Goal: Task Accomplishment & Management: Use online tool/utility

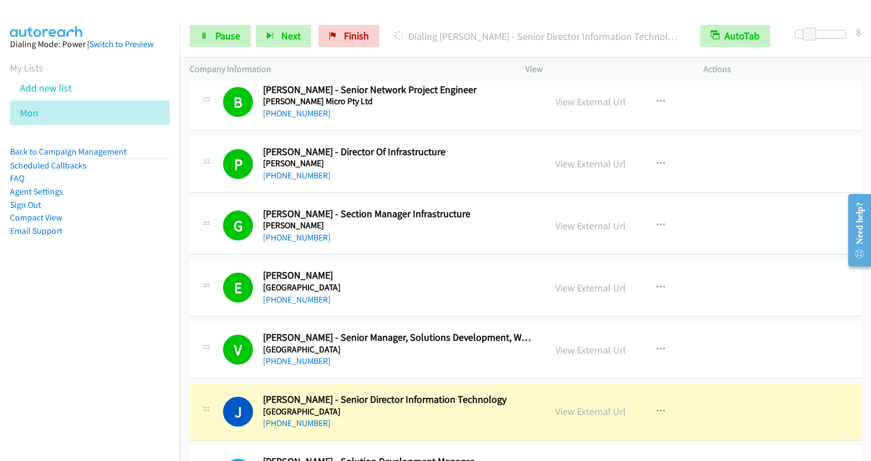
scroll to position [7194, 0]
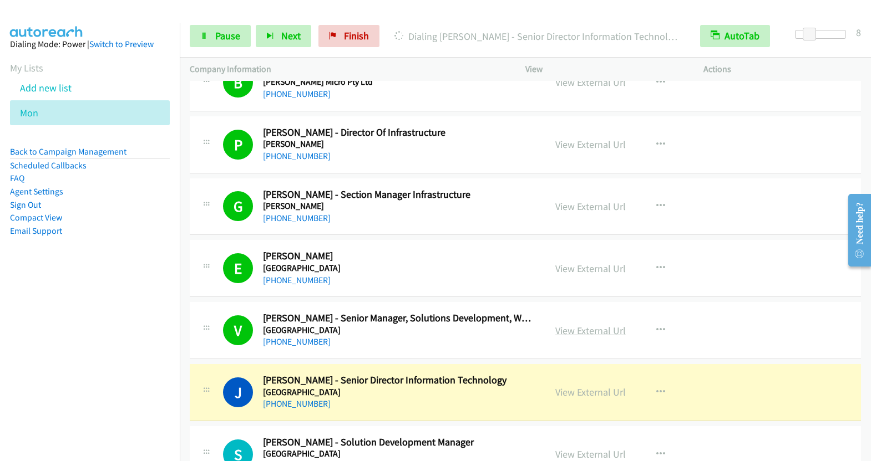
click at [597, 324] on link "View External Url" at bounding box center [590, 330] width 70 height 13
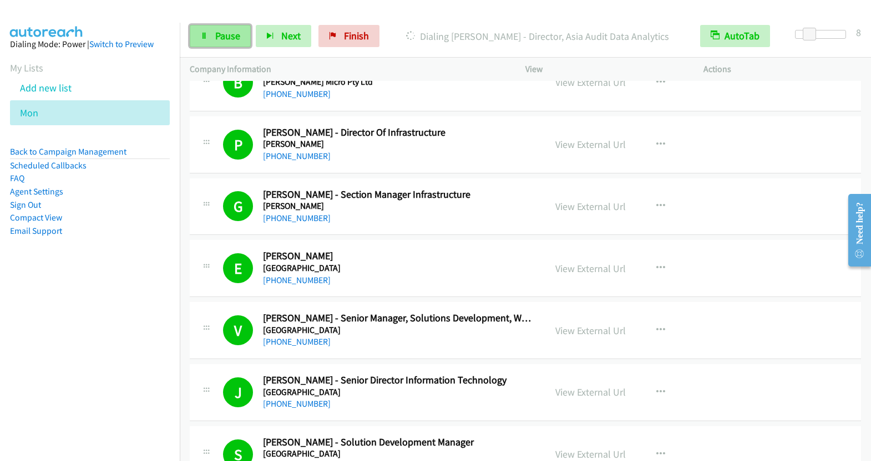
click at [212, 33] on link "Pause" at bounding box center [220, 36] width 61 height 22
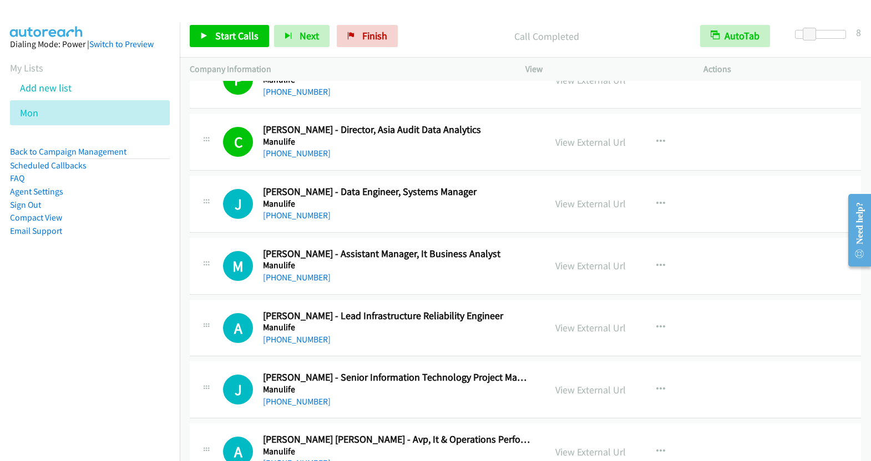
scroll to position [10360, 0]
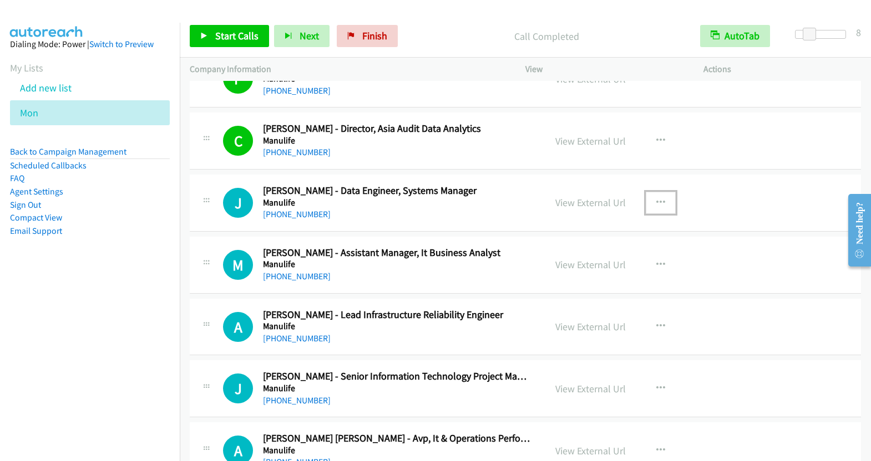
click at [656, 199] on icon "button" at bounding box center [660, 203] width 9 height 9
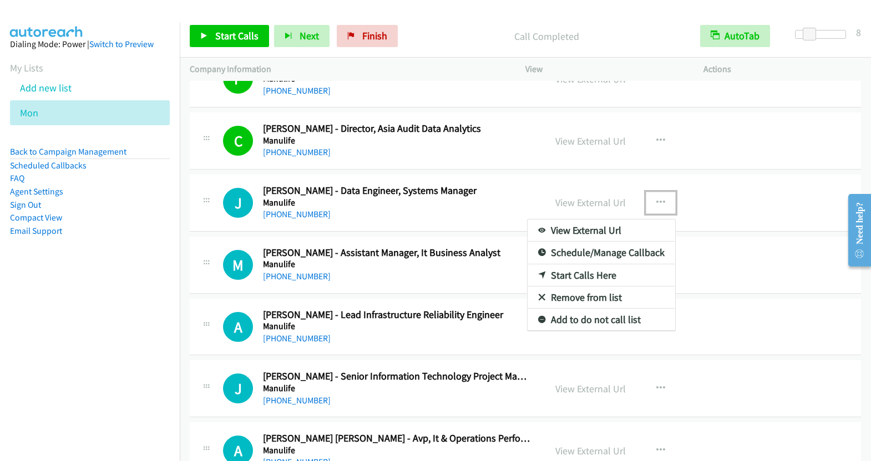
click at [579, 264] on link "Start Calls Here" at bounding box center [600, 275] width 147 height 22
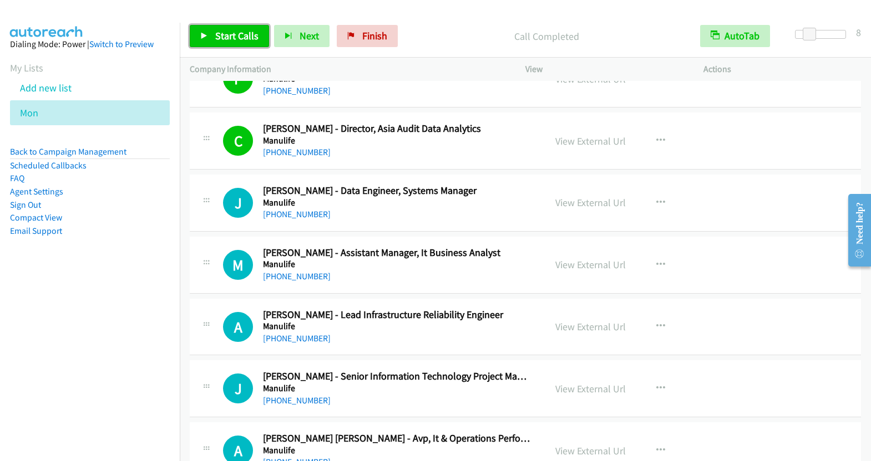
click at [227, 37] on span "Start Calls" at bounding box center [236, 35] width 43 height 13
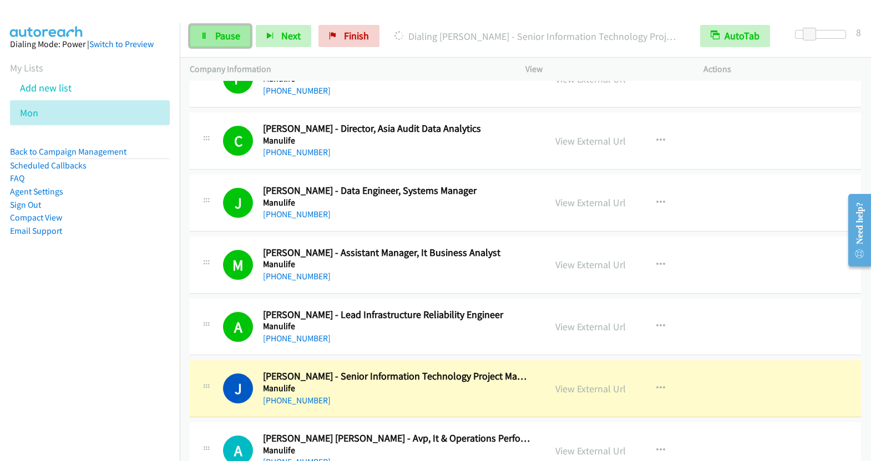
click at [203, 35] on icon at bounding box center [204, 37] width 8 height 8
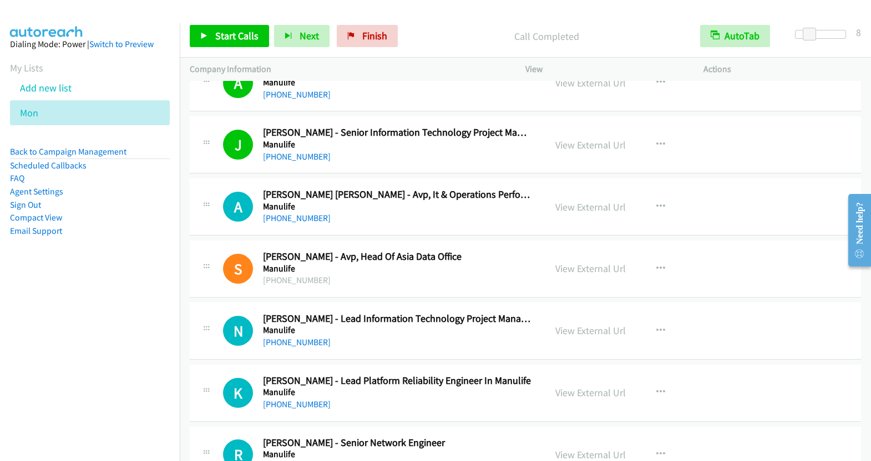
scroll to position [10620, 0]
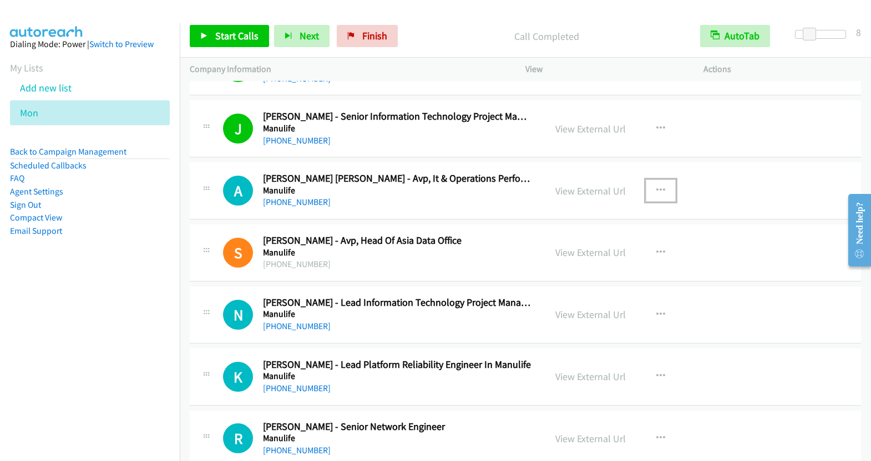
click at [656, 186] on icon "button" at bounding box center [660, 190] width 9 height 9
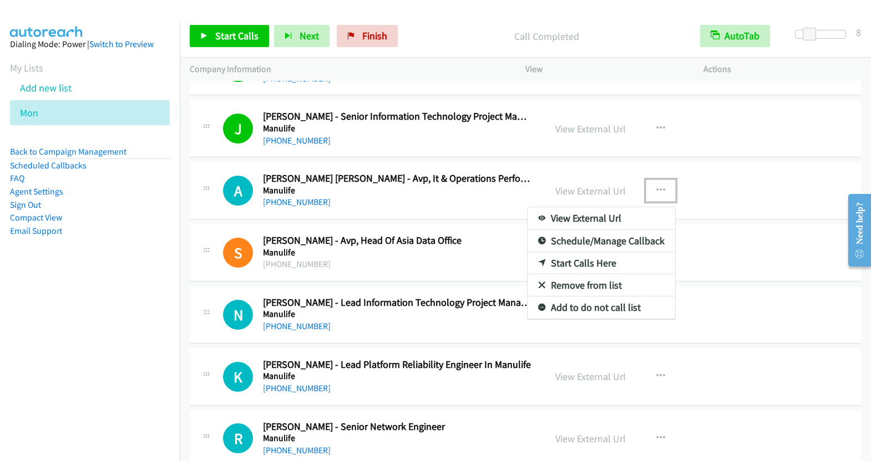
click at [573, 252] on link "Start Calls Here" at bounding box center [600, 263] width 147 height 22
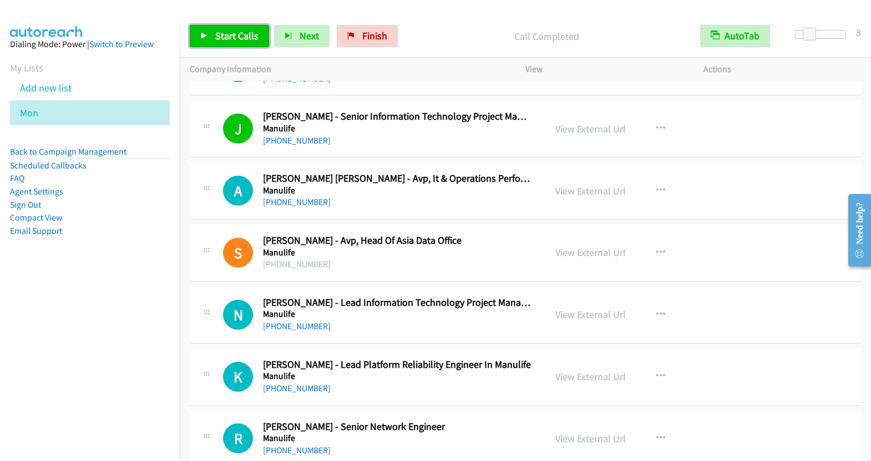
click at [242, 41] on span "Start Calls" at bounding box center [236, 35] width 43 height 13
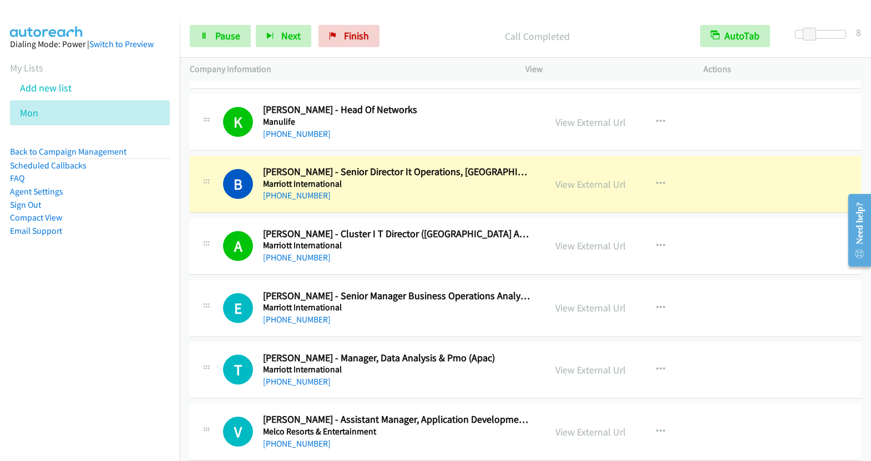
scroll to position [10999, 0]
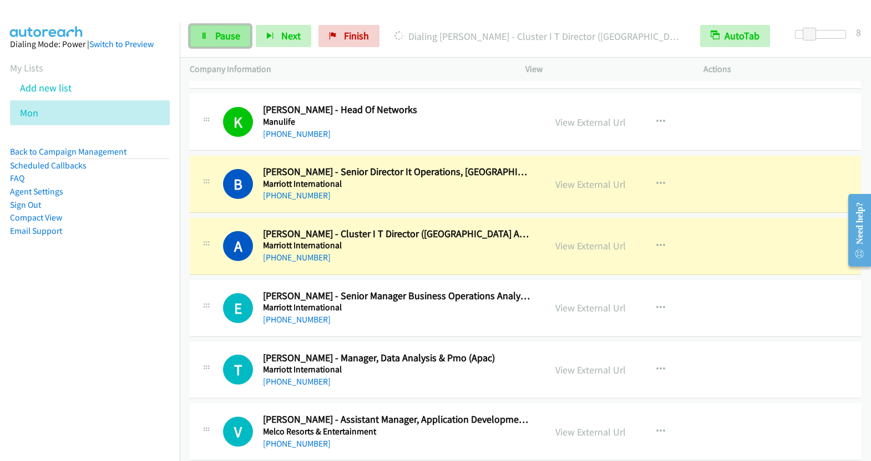
click at [228, 37] on span "Pause" at bounding box center [227, 35] width 25 height 13
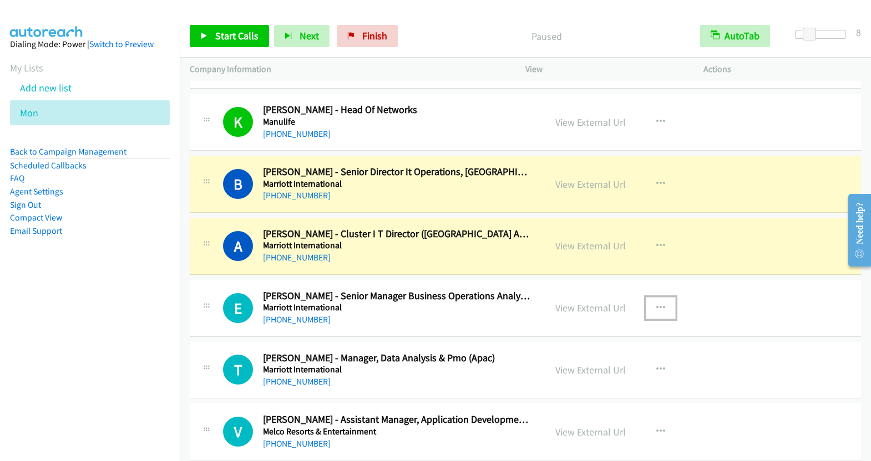
click at [658, 304] on icon "button" at bounding box center [660, 308] width 9 height 9
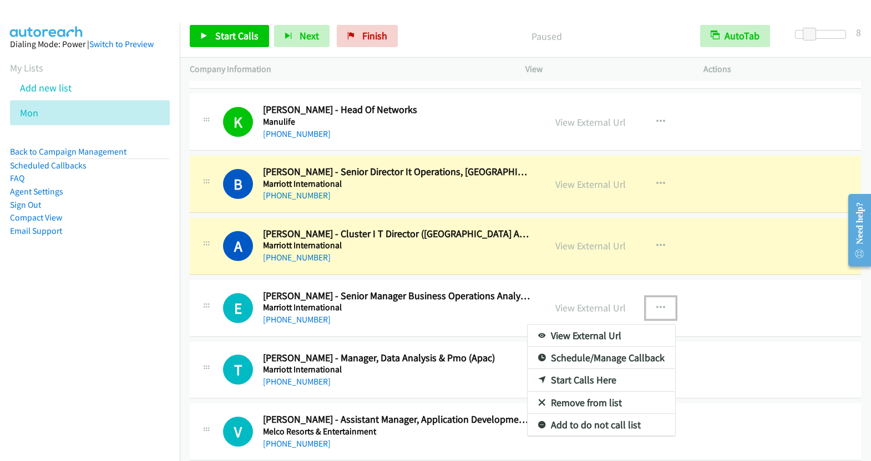
click at [590, 369] on link "Start Calls Here" at bounding box center [600, 380] width 147 height 22
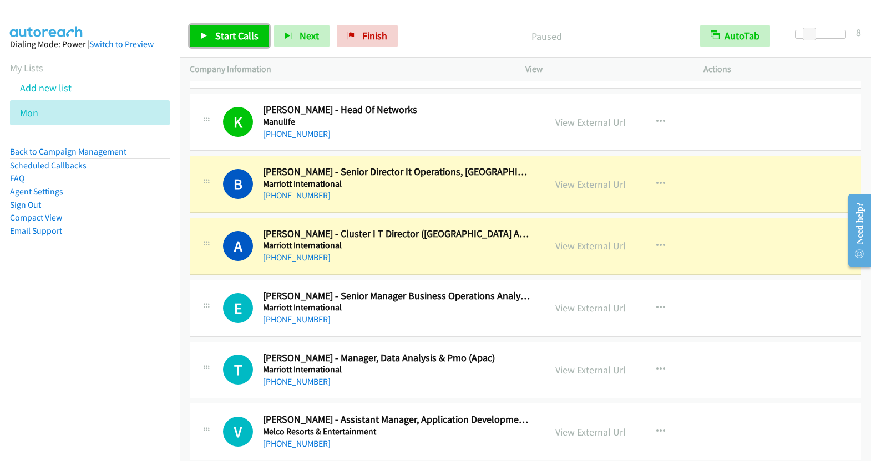
click at [213, 30] on link "Start Calls" at bounding box center [229, 36] width 79 height 22
click at [217, 38] on span "Pause" at bounding box center [227, 35] width 25 height 13
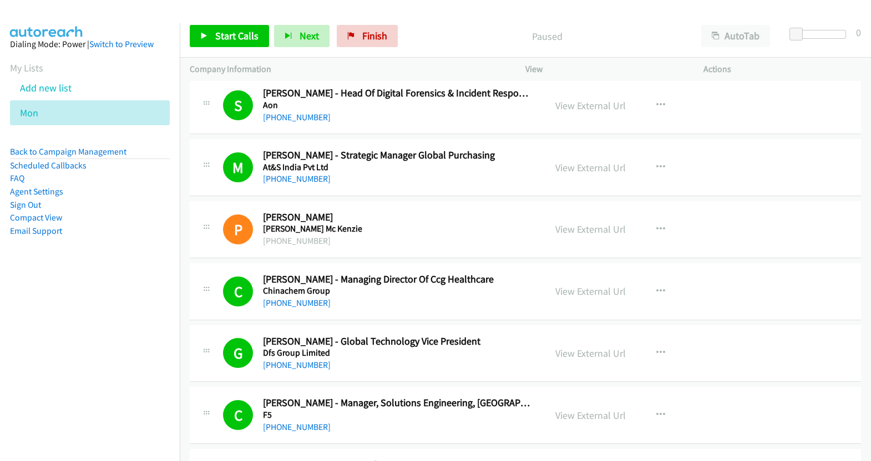
scroll to position [608, 0]
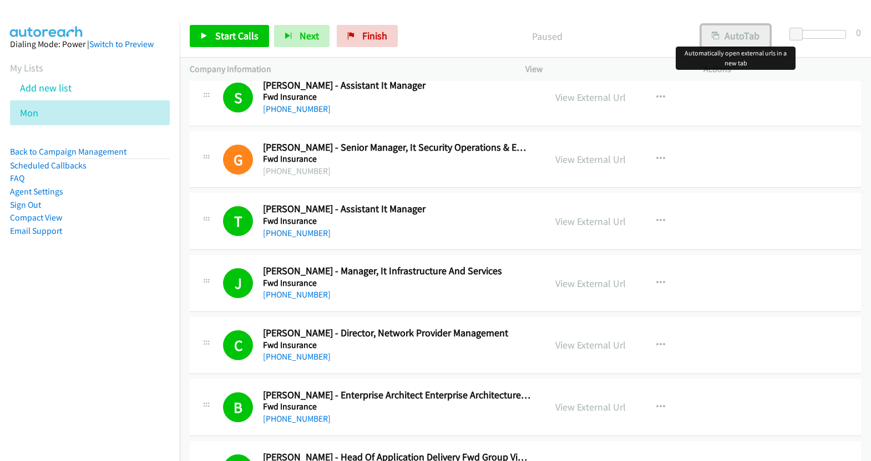
click at [744, 36] on button "AutoTab" at bounding box center [735, 36] width 69 height 22
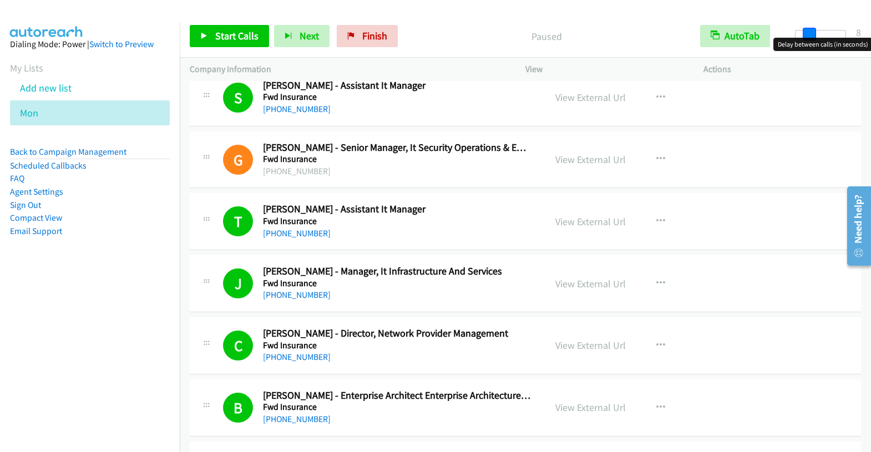
drag, startPoint x: 799, startPoint y: 32, endPoint x: 812, endPoint y: 31, distance: 13.3
click at [812, 31] on span at bounding box center [808, 34] width 13 height 13
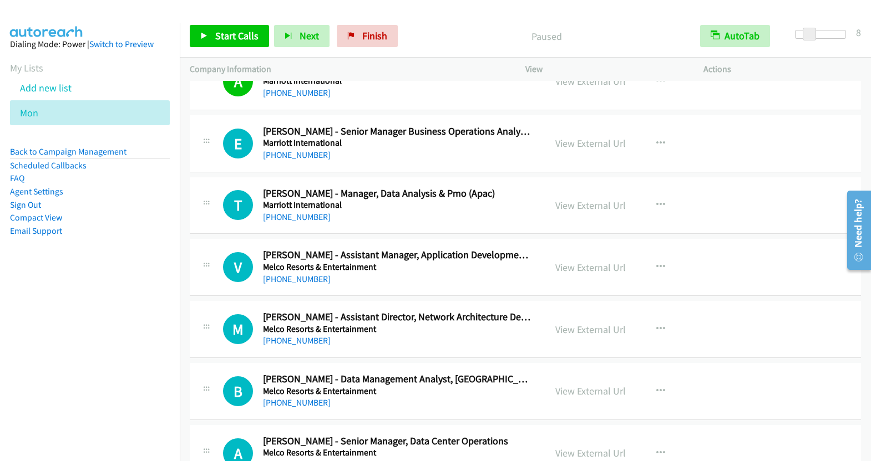
scroll to position [11154, 0]
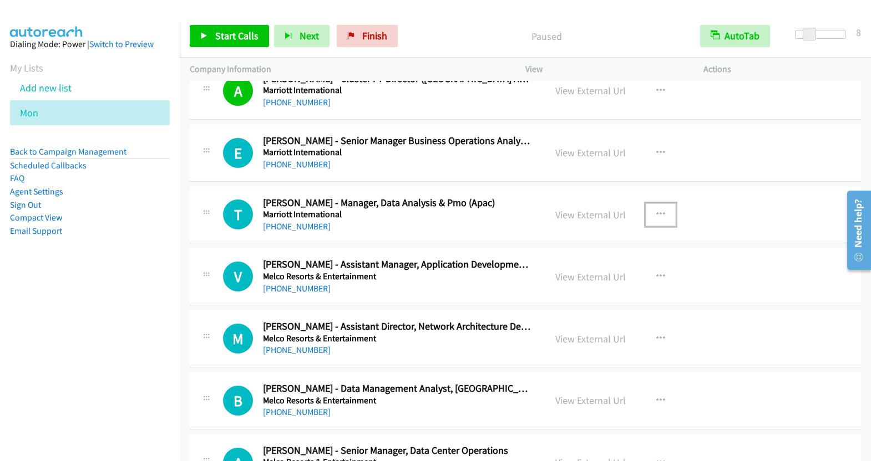
click at [656, 210] on icon "button" at bounding box center [660, 214] width 9 height 9
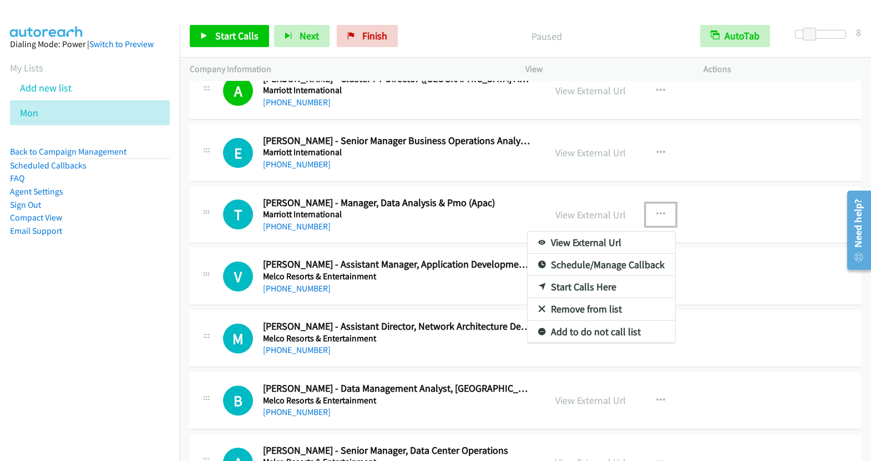
click at [575, 276] on link "Start Calls Here" at bounding box center [600, 287] width 147 height 22
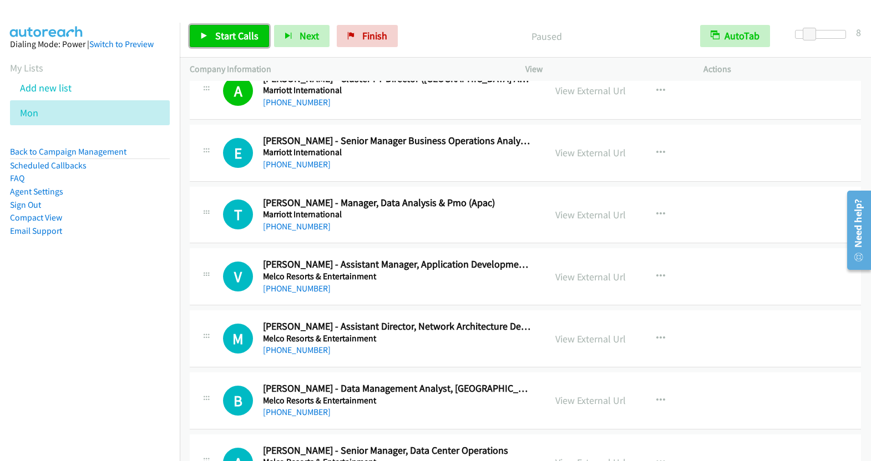
click at [235, 33] on span "Start Calls" at bounding box center [236, 35] width 43 height 13
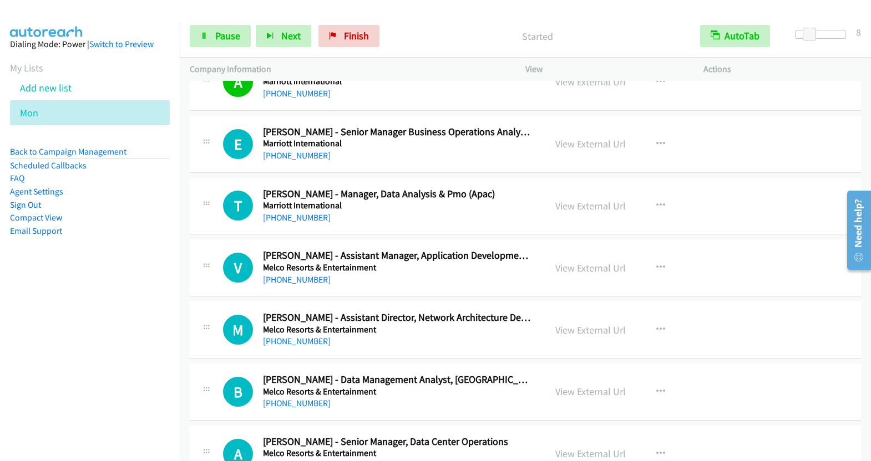
scroll to position [11163, 0]
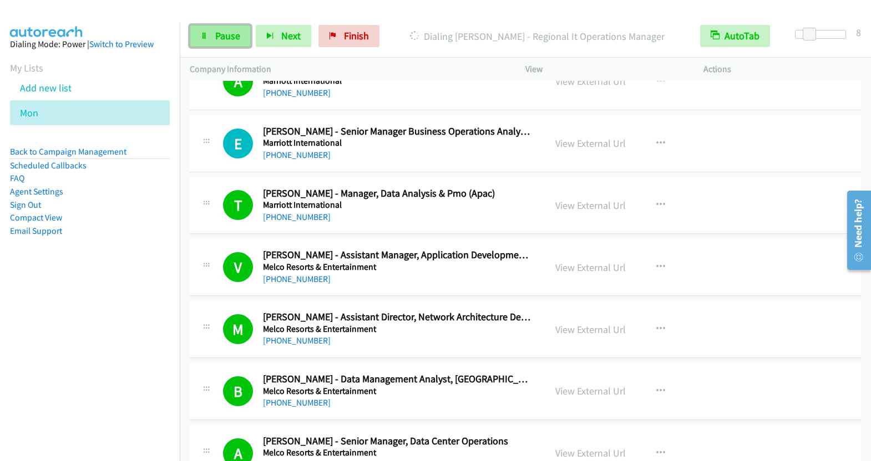
click at [214, 27] on link "Pause" at bounding box center [220, 36] width 61 height 22
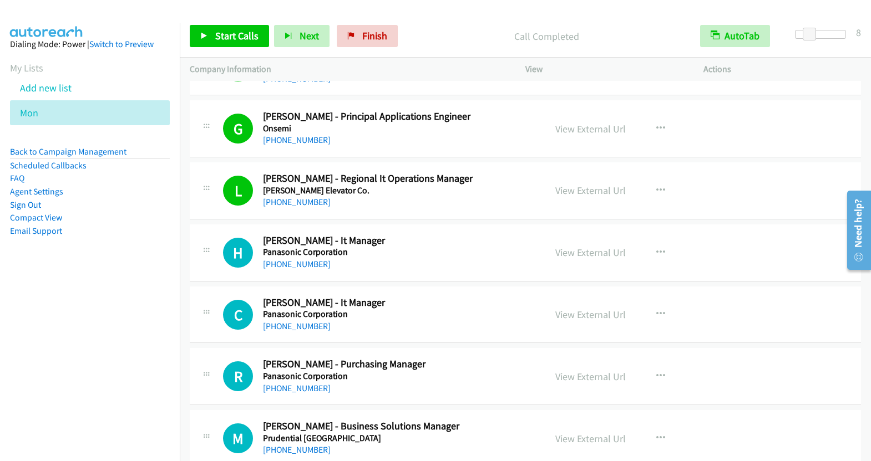
scroll to position [12369, 0]
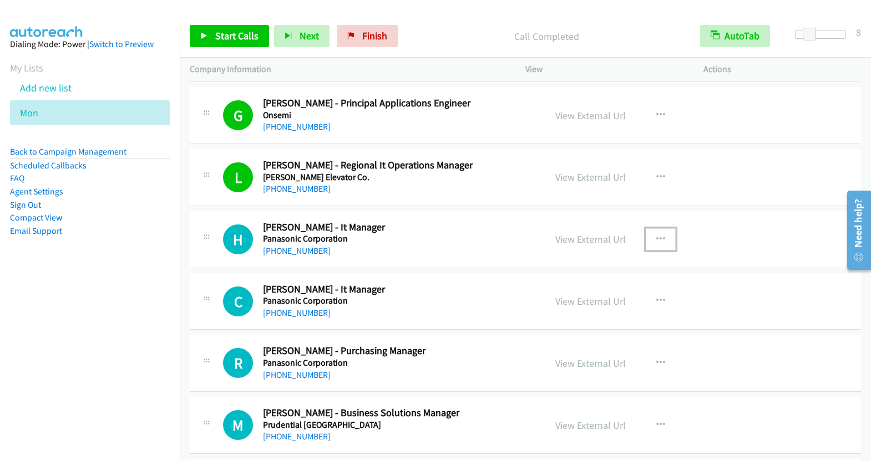
click at [656, 235] on icon "button" at bounding box center [660, 239] width 9 height 9
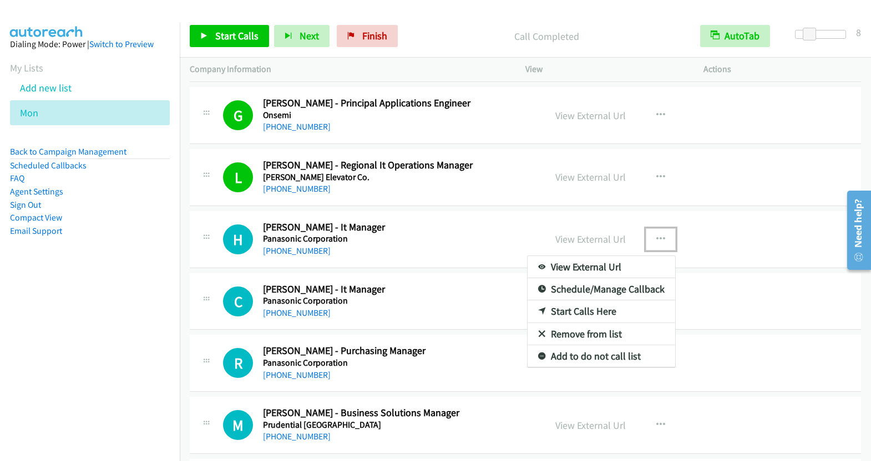
click at [559, 301] on link "Start Calls Here" at bounding box center [600, 312] width 147 height 22
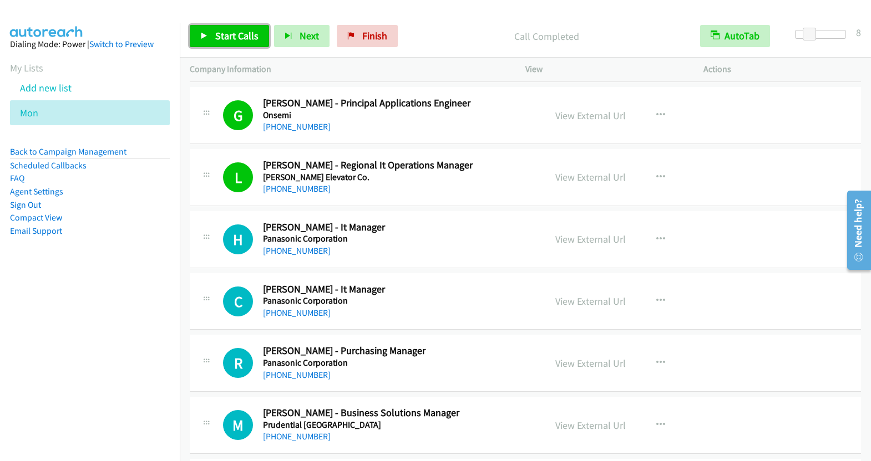
click at [228, 34] on span "Start Calls" at bounding box center [236, 35] width 43 height 13
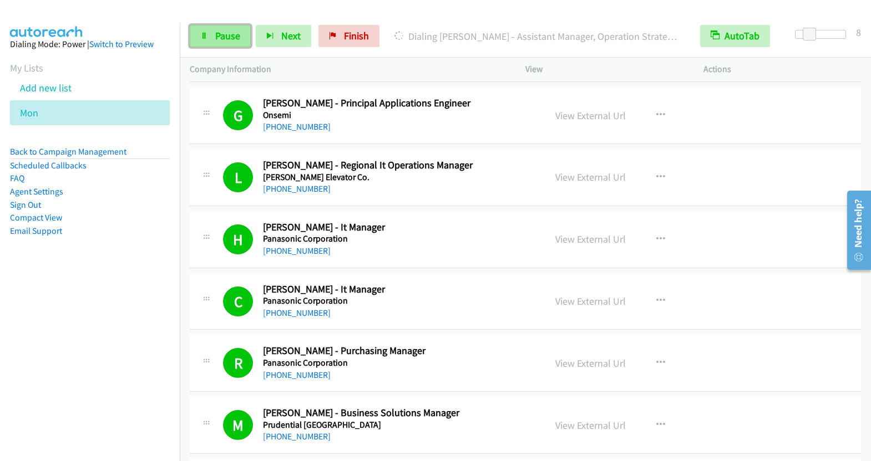
click at [200, 37] on icon at bounding box center [204, 37] width 8 height 8
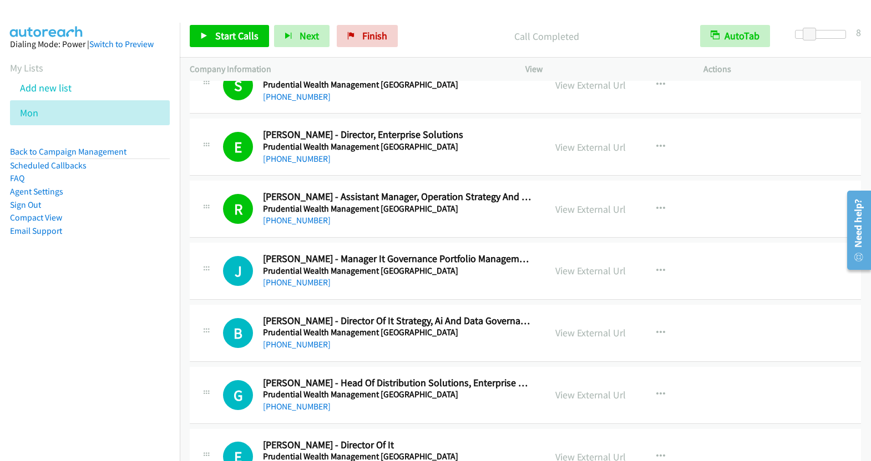
scroll to position [13580, 0]
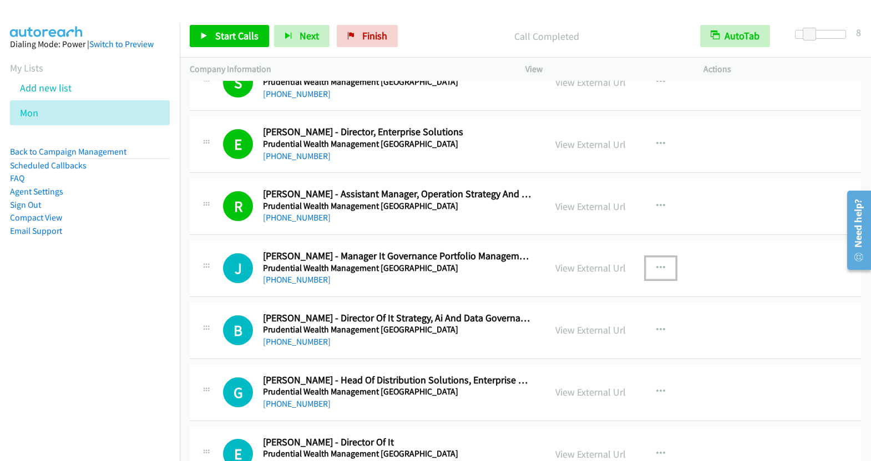
click at [657, 264] on icon "button" at bounding box center [660, 268] width 9 height 9
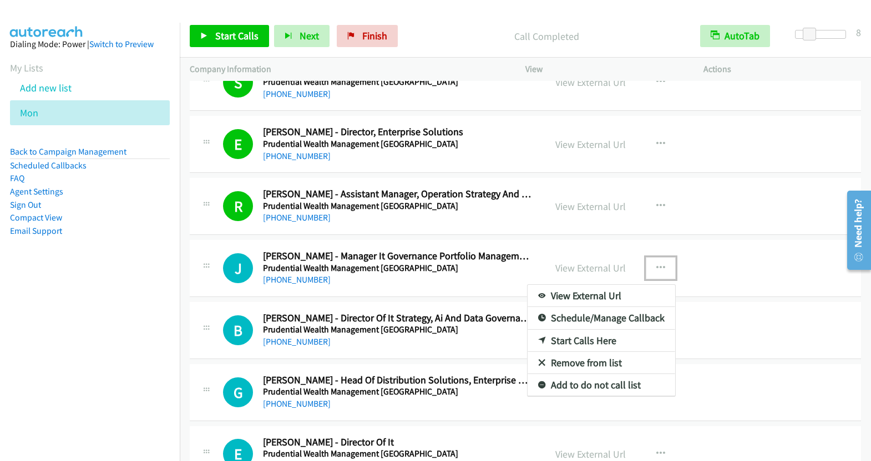
click at [592, 330] on link "Start Calls Here" at bounding box center [600, 341] width 147 height 22
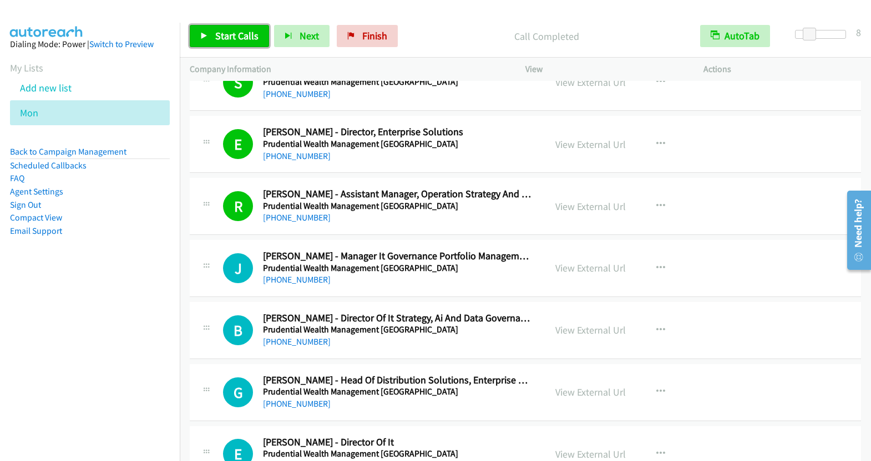
click at [236, 29] on span "Start Calls" at bounding box center [236, 35] width 43 height 13
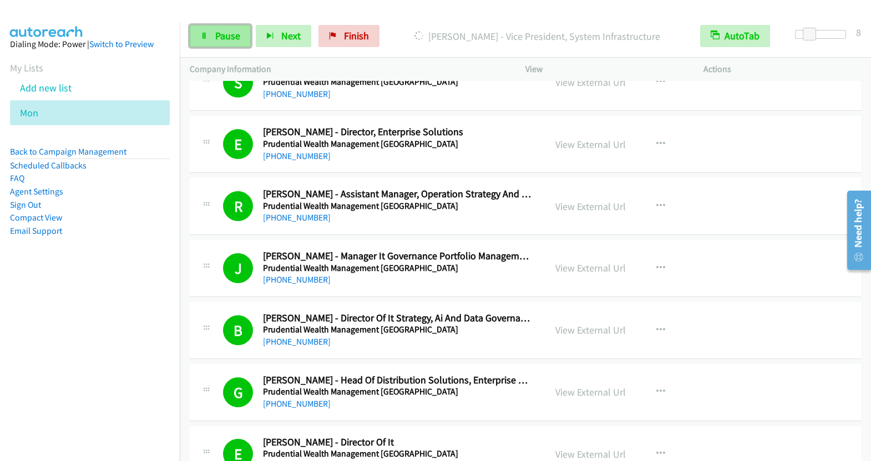
click at [220, 38] on span "Pause" at bounding box center [227, 35] width 25 height 13
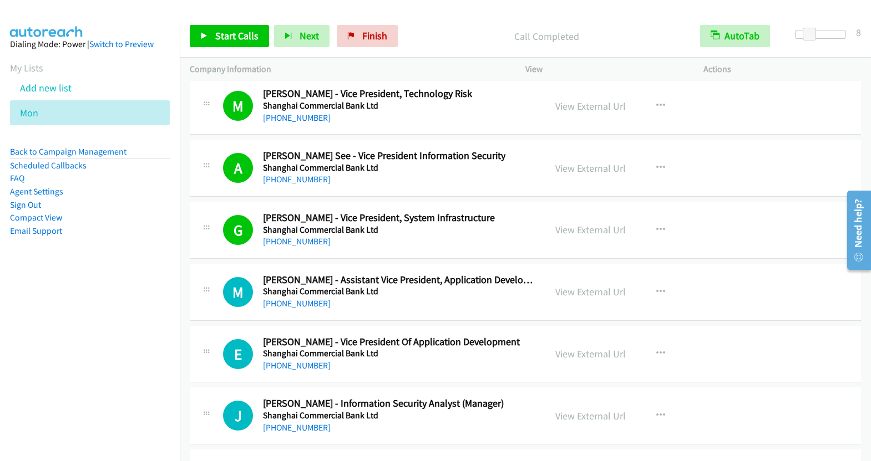
scroll to position [14352, 0]
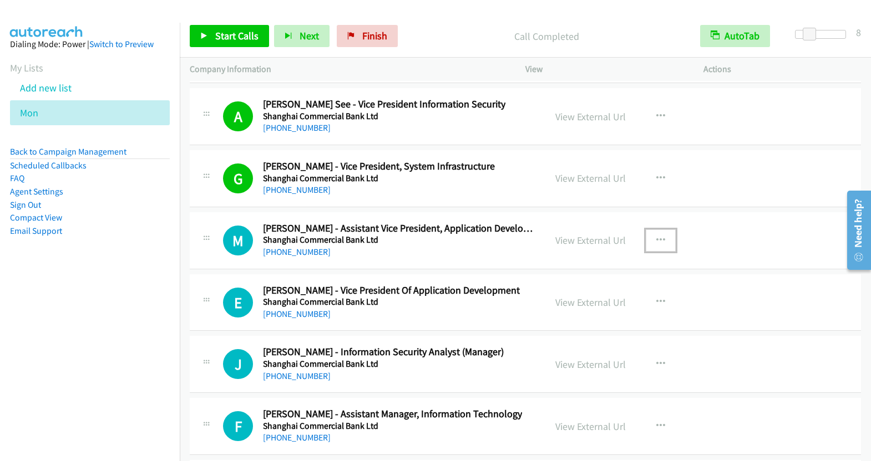
click at [656, 236] on icon "button" at bounding box center [660, 240] width 9 height 9
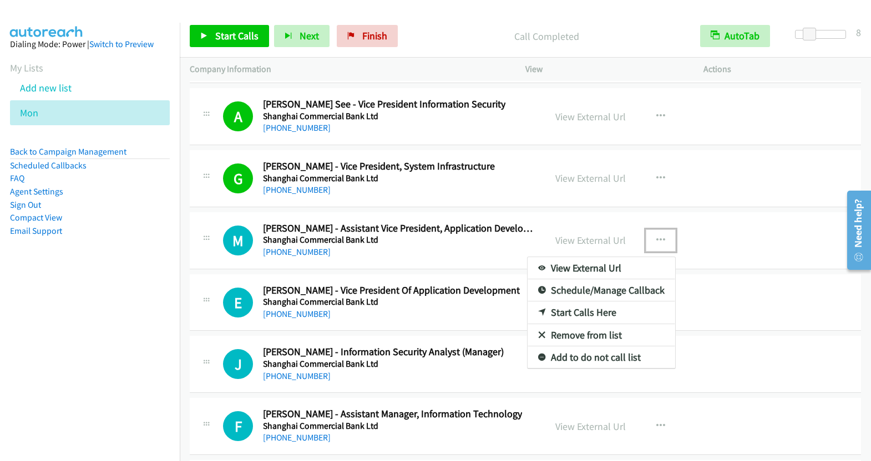
click at [587, 302] on link "Start Calls Here" at bounding box center [600, 313] width 147 height 22
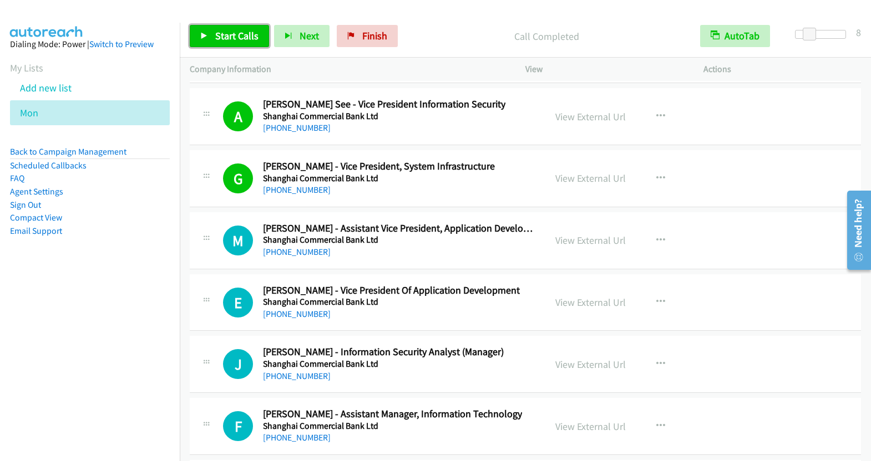
click at [215, 39] on span "Start Calls" at bounding box center [236, 35] width 43 height 13
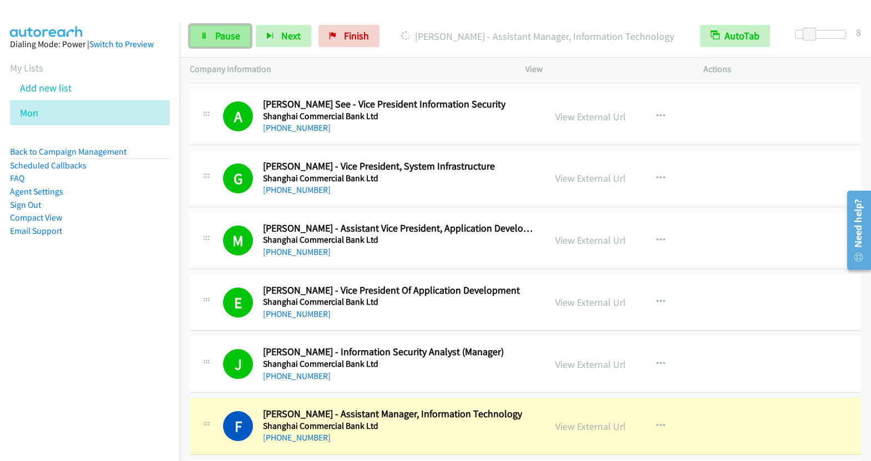
click at [227, 39] on span "Pause" at bounding box center [227, 35] width 25 height 13
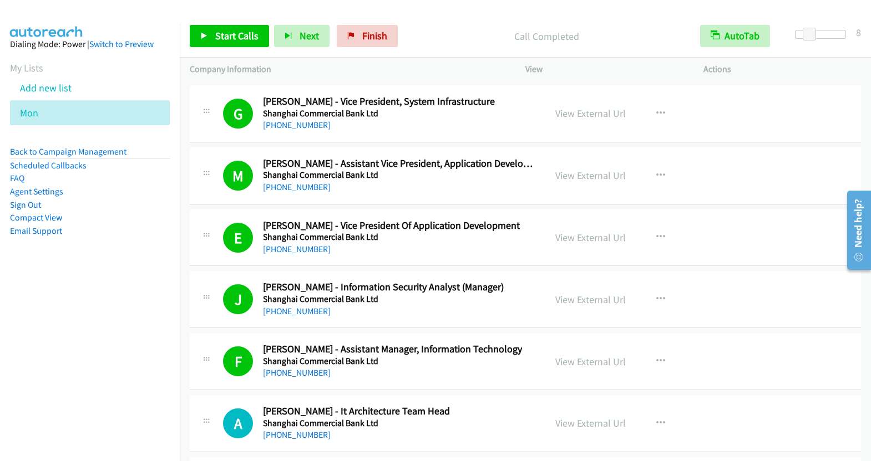
scroll to position [14558, 0]
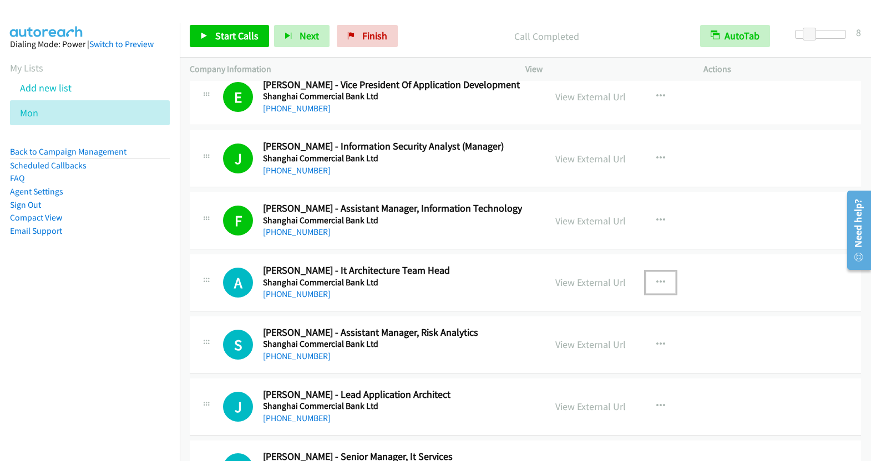
click at [656, 278] on icon "button" at bounding box center [660, 282] width 9 height 9
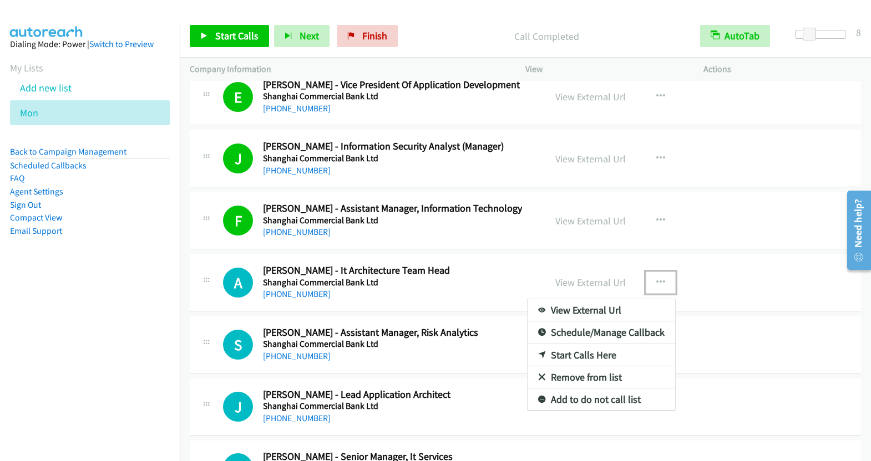
click at [585, 344] on link "Start Calls Here" at bounding box center [600, 355] width 147 height 22
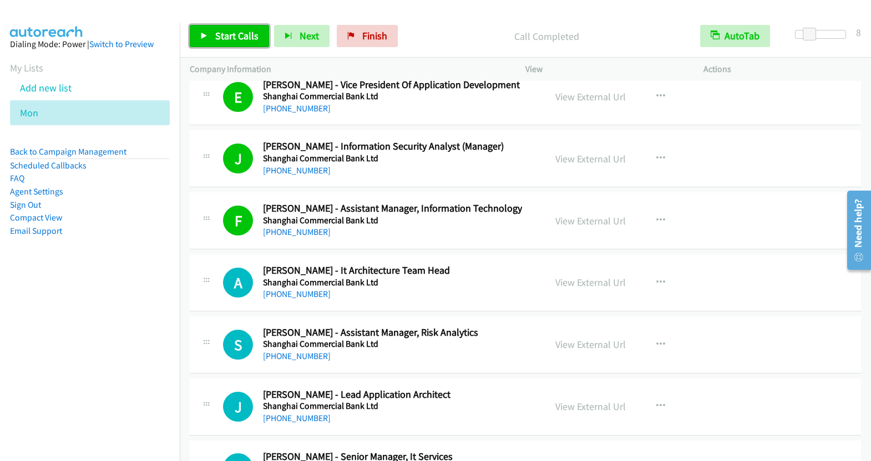
click at [241, 39] on span "Start Calls" at bounding box center [236, 35] width 43 height 13
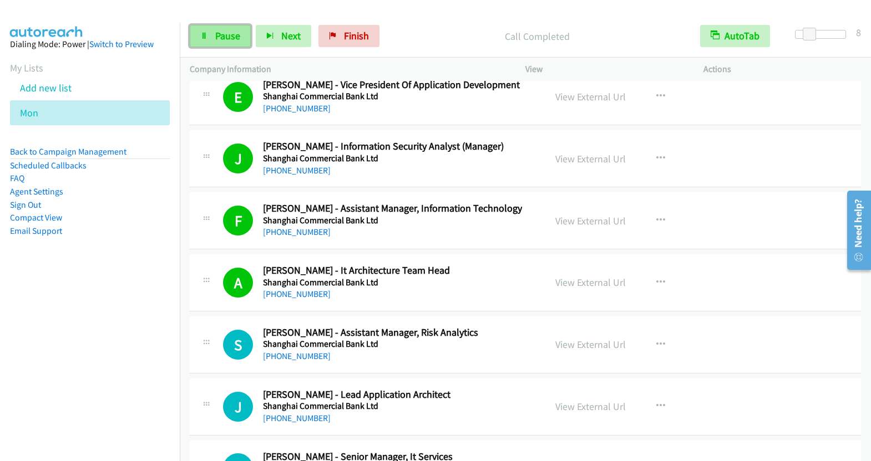
click at [233, 40] on span "Pause" at bounding box center [227, 35] width 25 height 13
